Goal: Download file/media

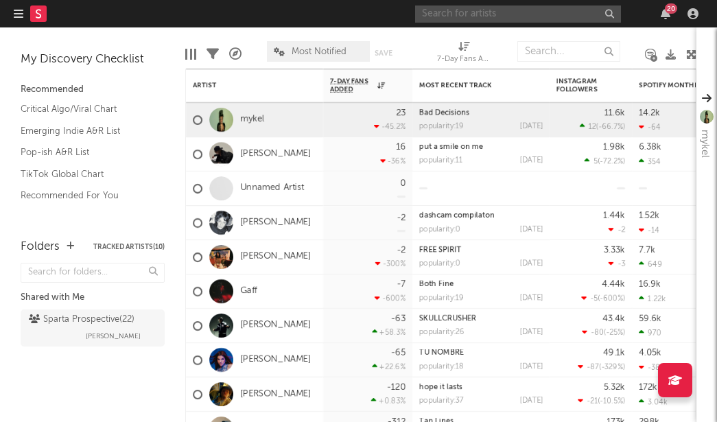
click at [461, 12] on input "text" at bounding box center [518, 13] width 206 height 17
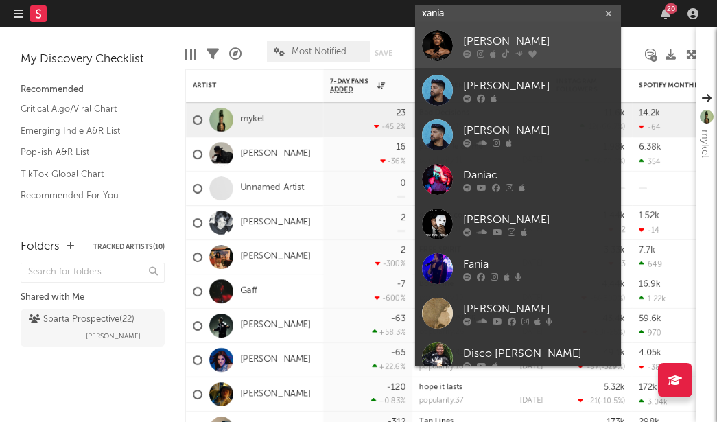
type input "xania"
click at [482, 36] on div "[PERSON_NAME]" at bounding box center [538, 41] width 151 height 16
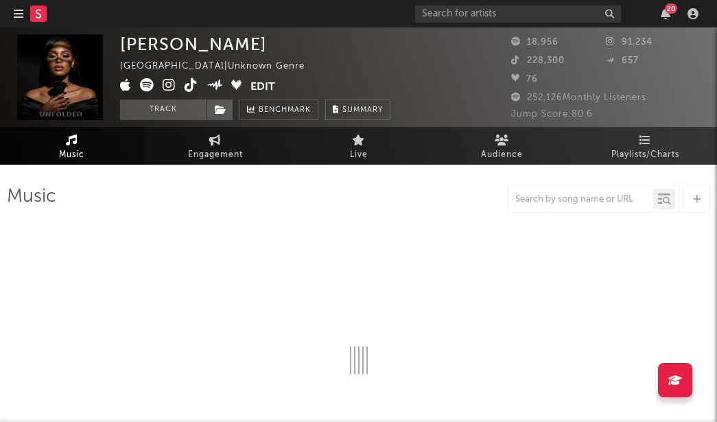
select select "1w"
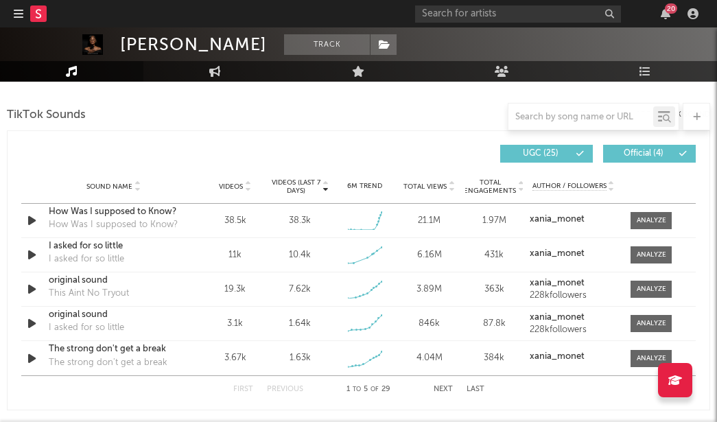
scroll to position [914, 0]
click at [657, 221] on div at bounding box center [651, 221] width 29 height 10
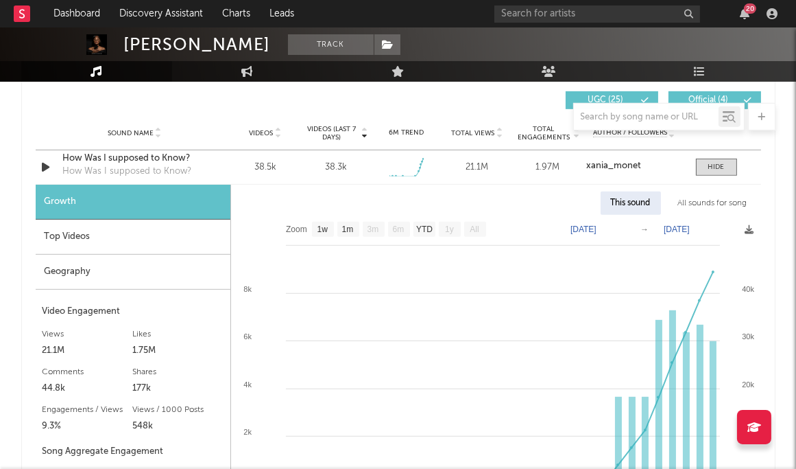
scroll to position [972, 0]
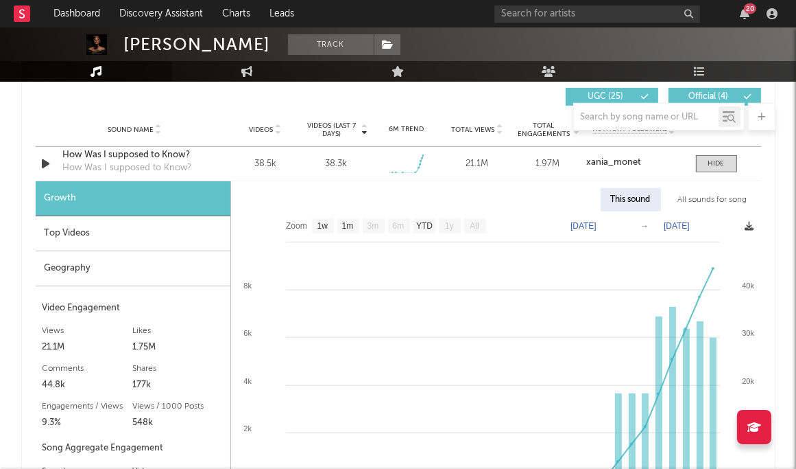
click at [716, 219] on span at bounding box center [750, 227] width 9 height 16
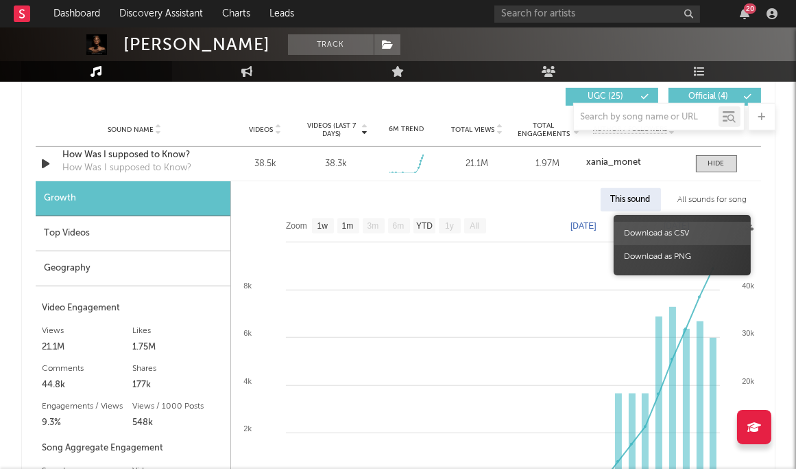
click at [716, 228] on span "Download as CSV" at bounding box center [682, 233] width 137 height 23
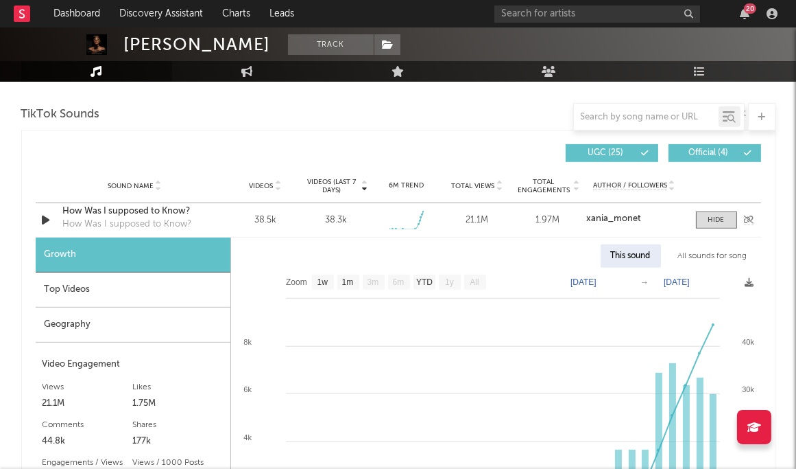
scroll to position [911, 0]
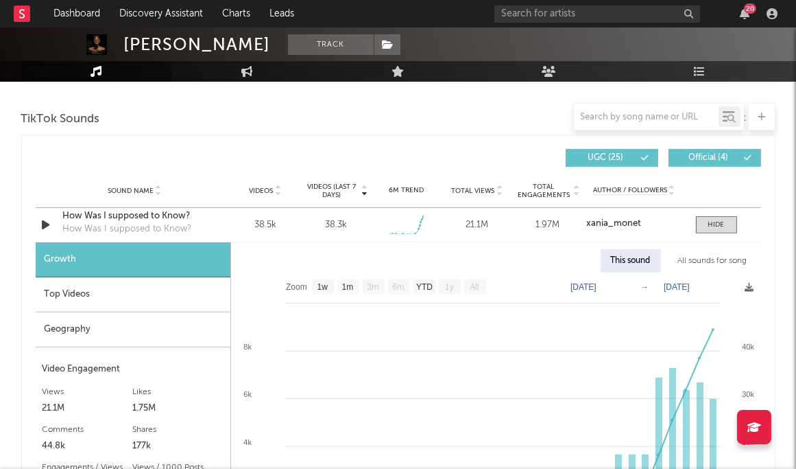
click at [147, 295] on div "Top Videos" at bounding box center [133, 294] width 195 height 35
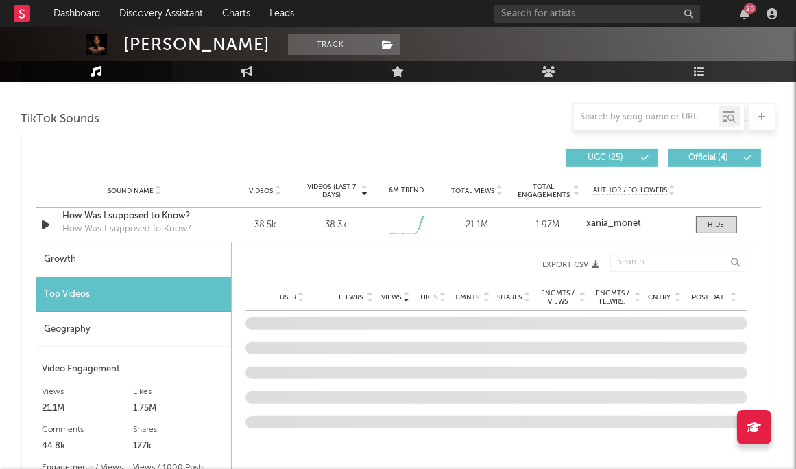
click at [157, 255] on div "Growth" at bounding box center [134, 259] width 196 height 35
select select "1w"
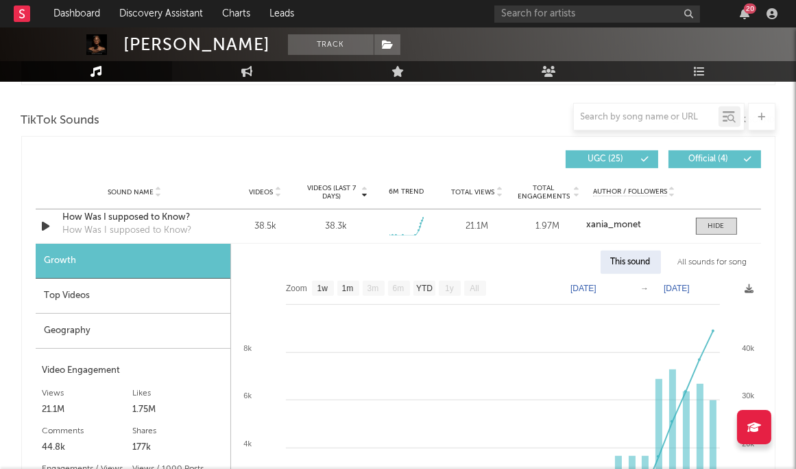
scroll to position [836, 0]
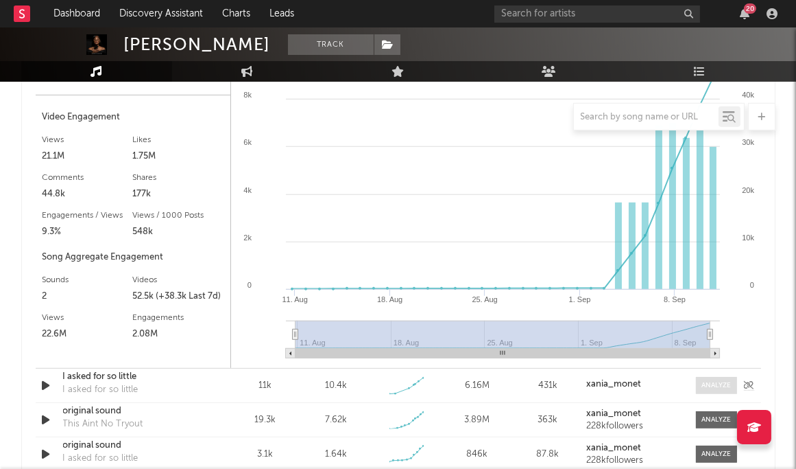
click at [715, 381] on div at bounding box center [716, 385] width 29 height 10
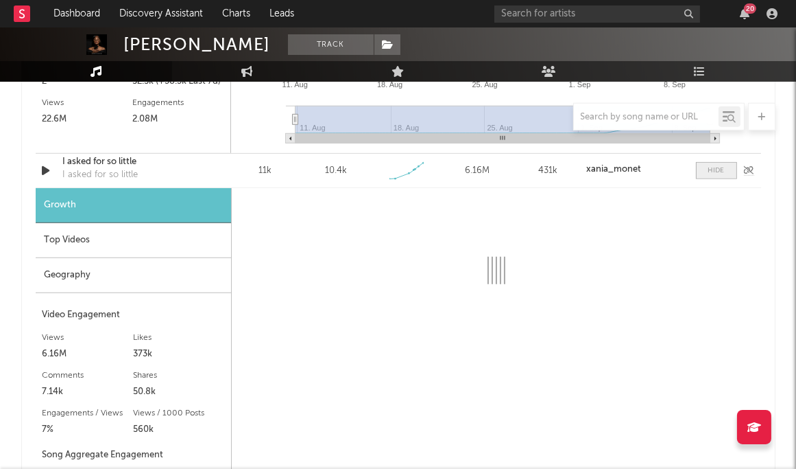
scroll to position [1395, 0]
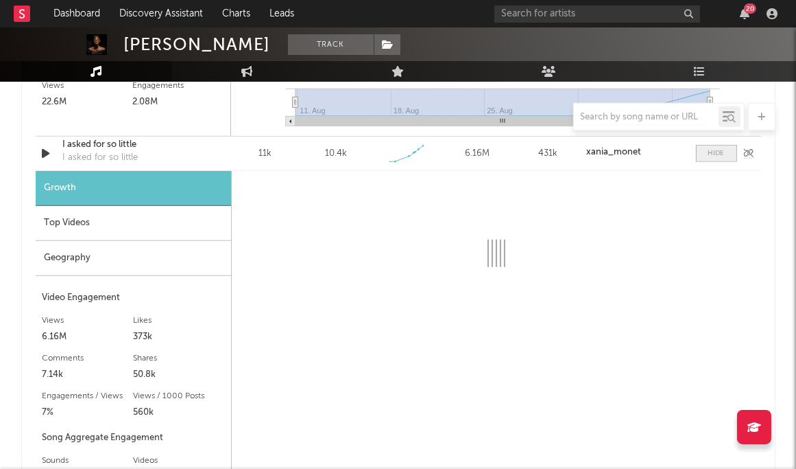
select select "1w"
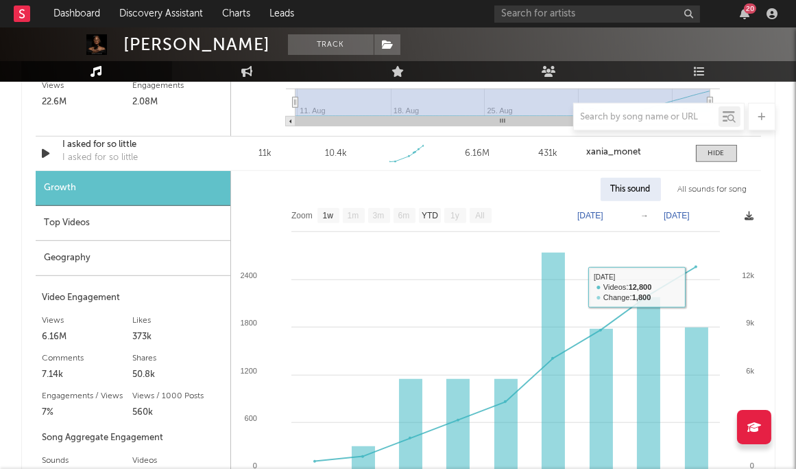
click at [716, 211] on icon at bounding box center [750, 215] width 9 height 9
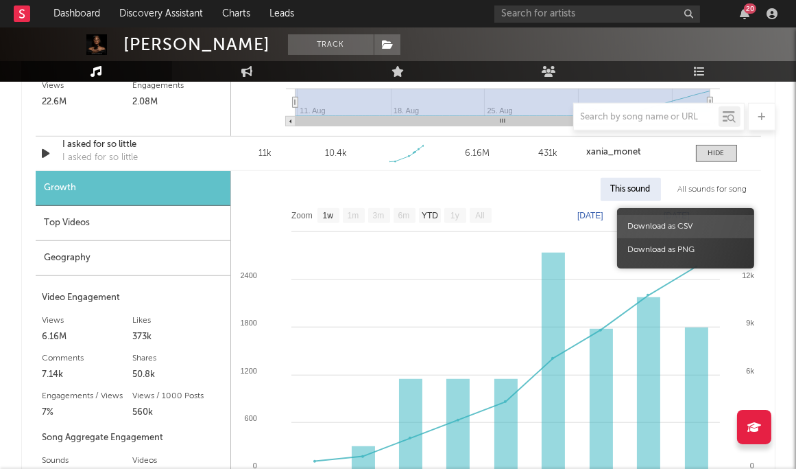
click at [716, 218] on span "Download as CSV" at bounding box center [685, 226] width 137 height 23
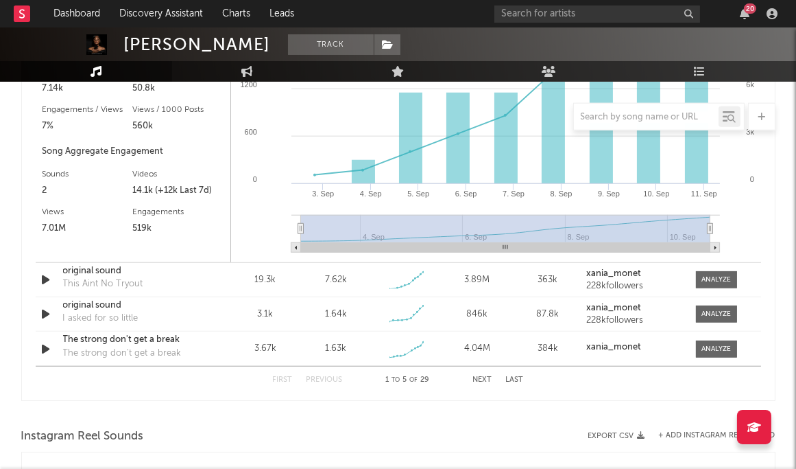
scroll to position [1691, 0]
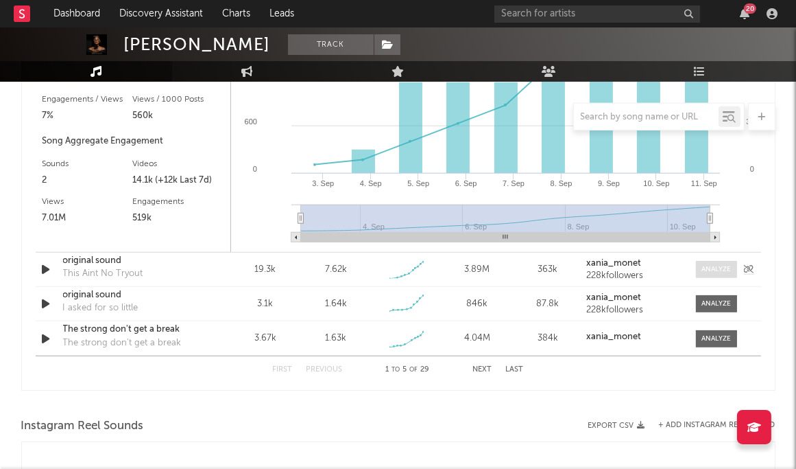
click at [716, 264] on div at bounding box center [716, 269] width 29 height 10
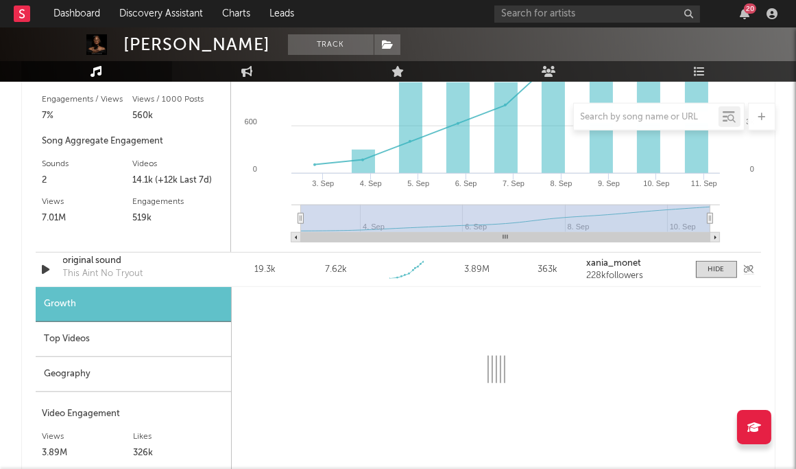
select select "1w"
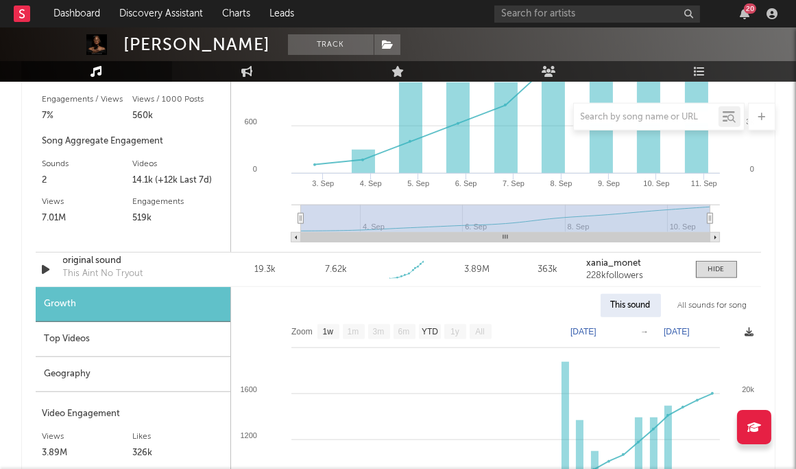
click at [716, 329] on icon at bounding box center [750, 331] width 9 height 9
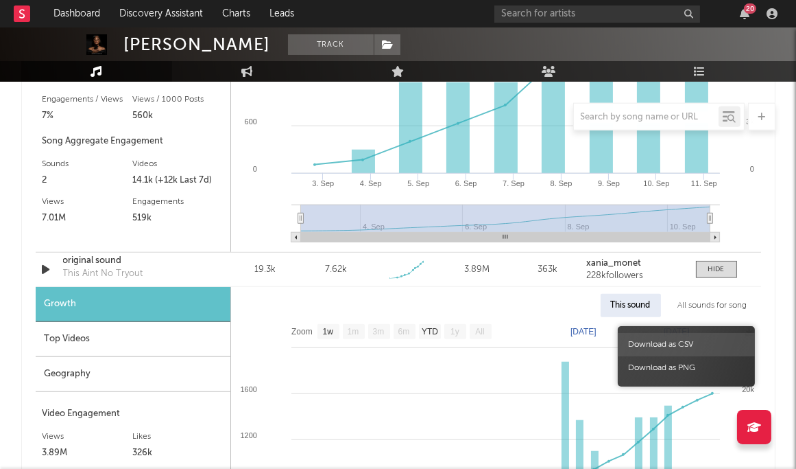
click at [716, 337] on span "Download as CSV" at bounding box center [686, 344] width 137 height 23
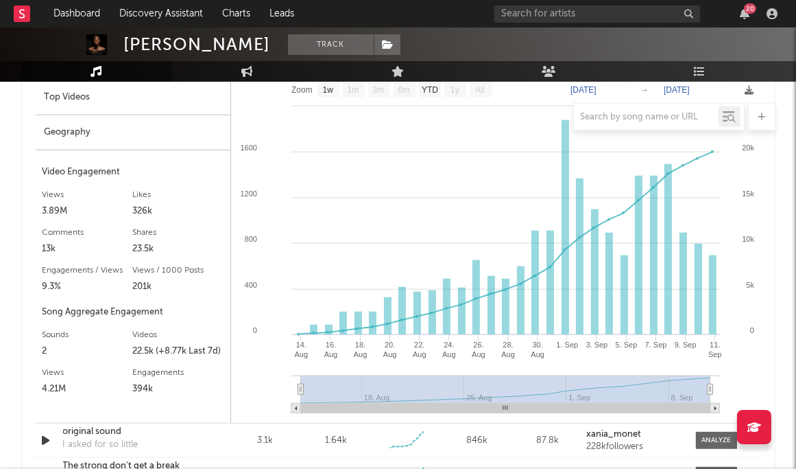
scroll to position [1834, 0]
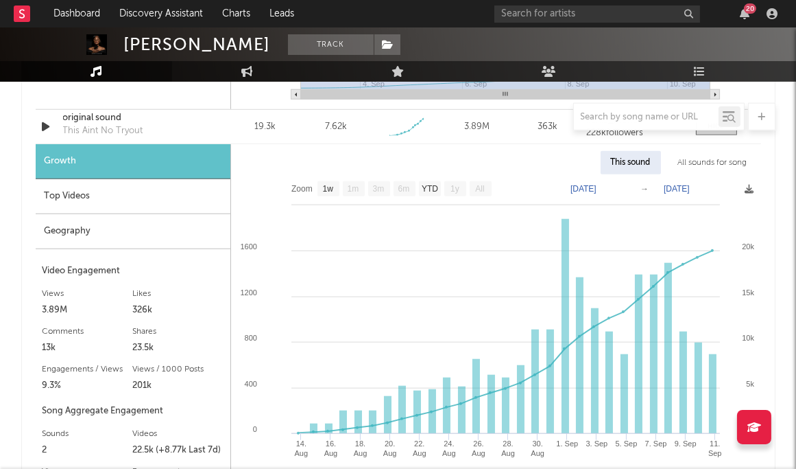
click at [120, 197] on div "Top Videos" at bounding box center [133, 196] width 195 height 35
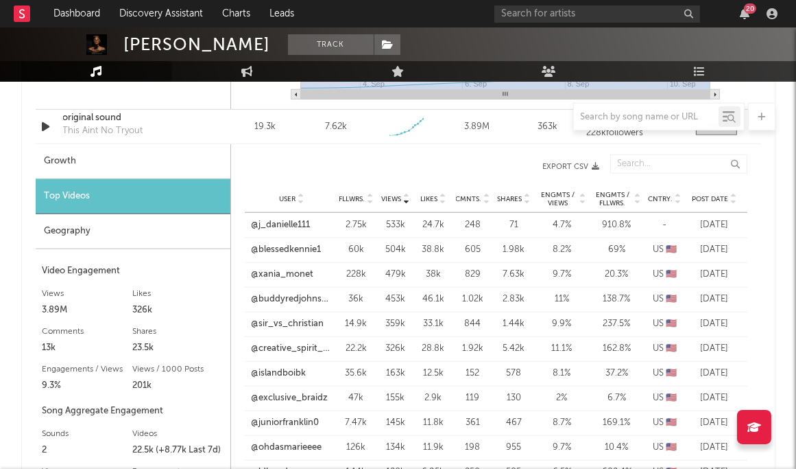
click at [117, 218] on div "Geography" at bounding box center [133, 231] width 195 height 35
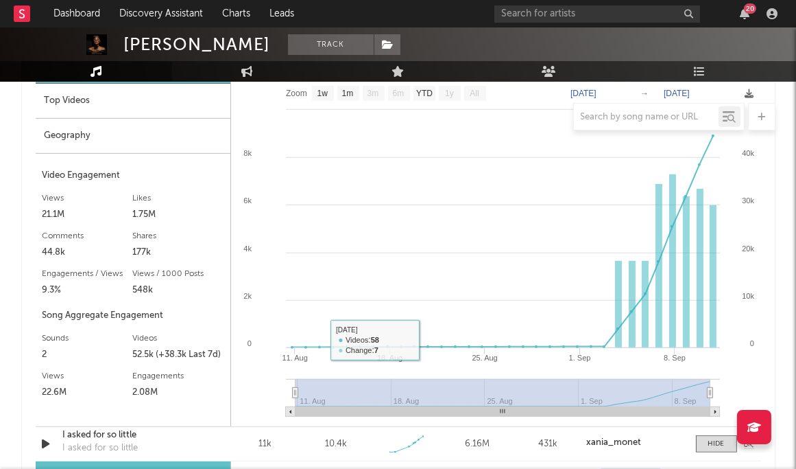
scroll to position [881, 0]
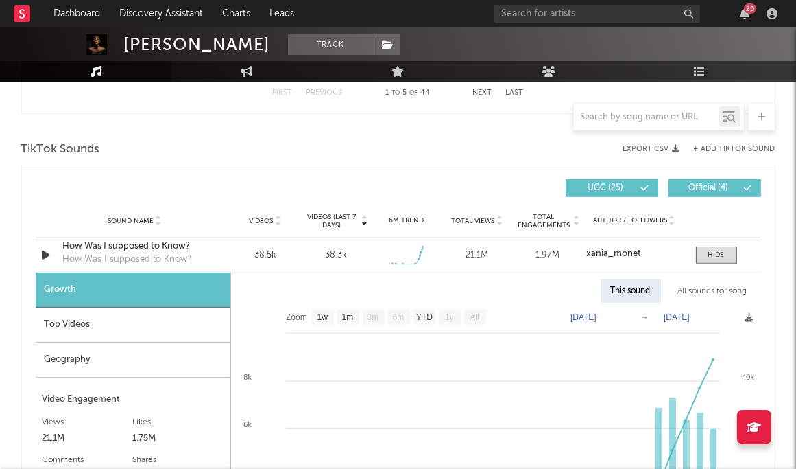
click at [154, 215] on div at bounding box center [158, 220] width 8 height 10
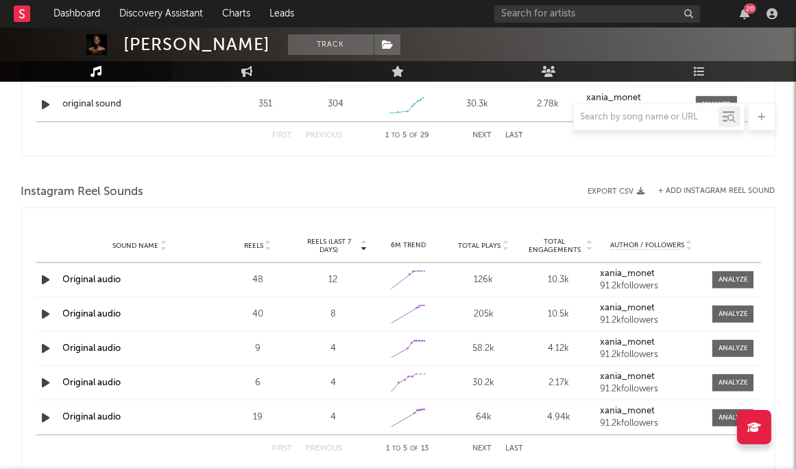
scroll to position [1932, 0]
